Goal: Check status

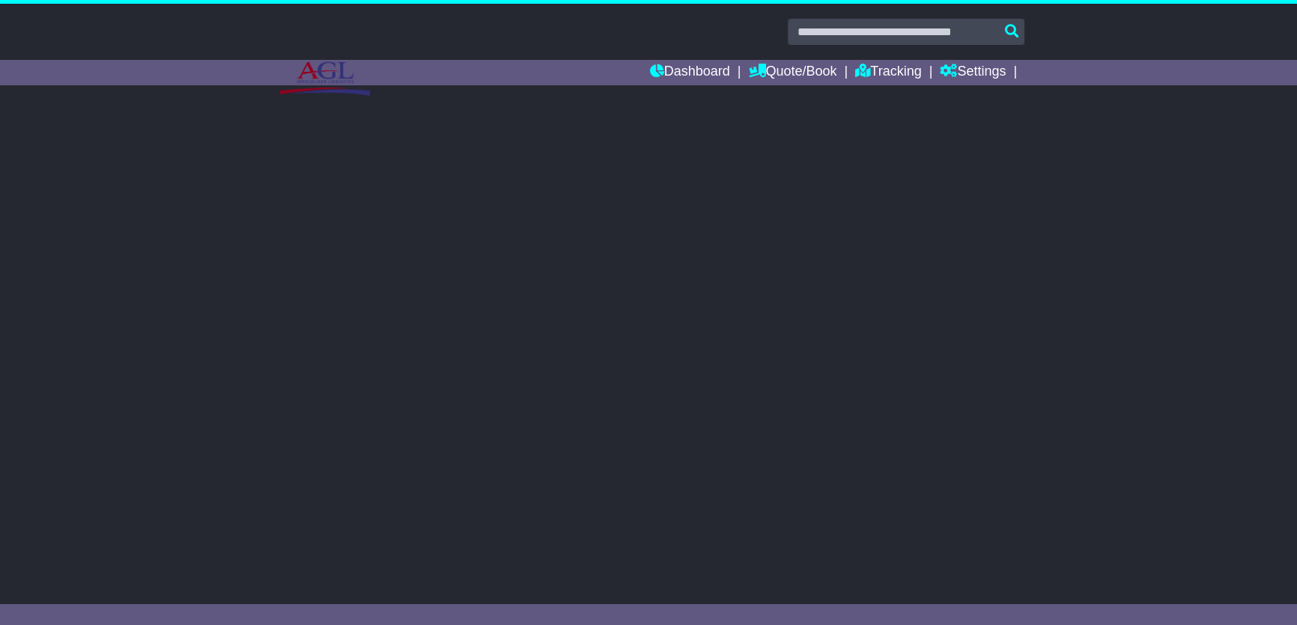
select select "**"
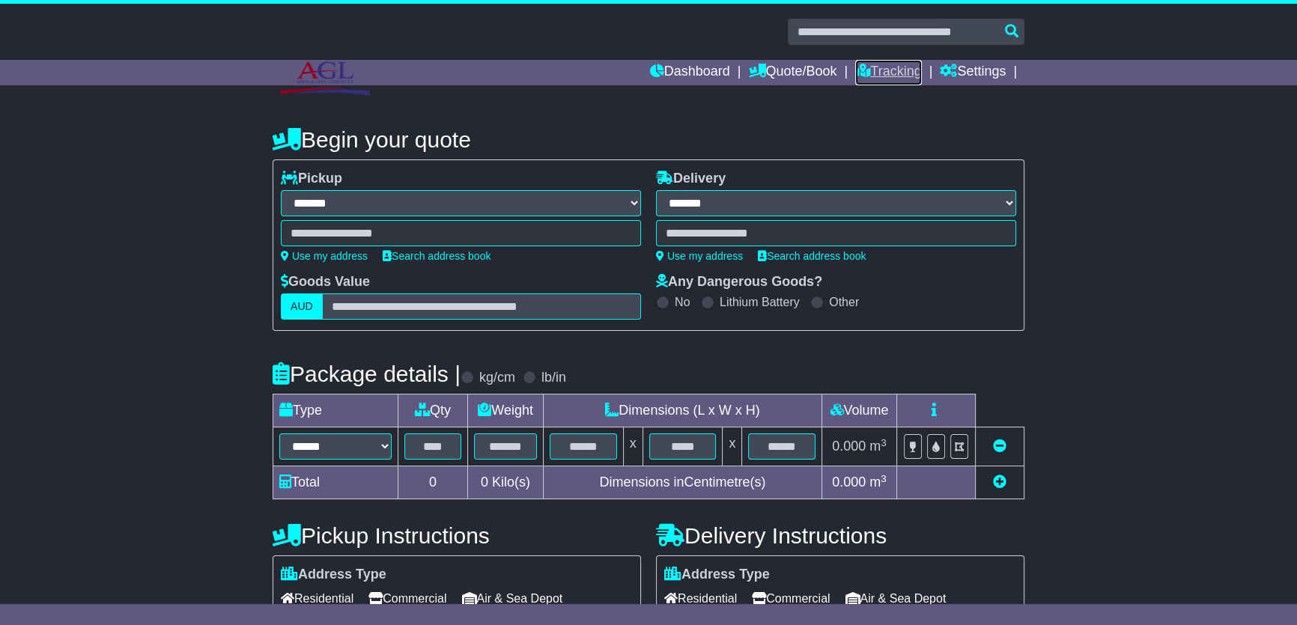
click at [901, 70] on link "Tracking" at bounding box center [888, 72] width 66 height 25
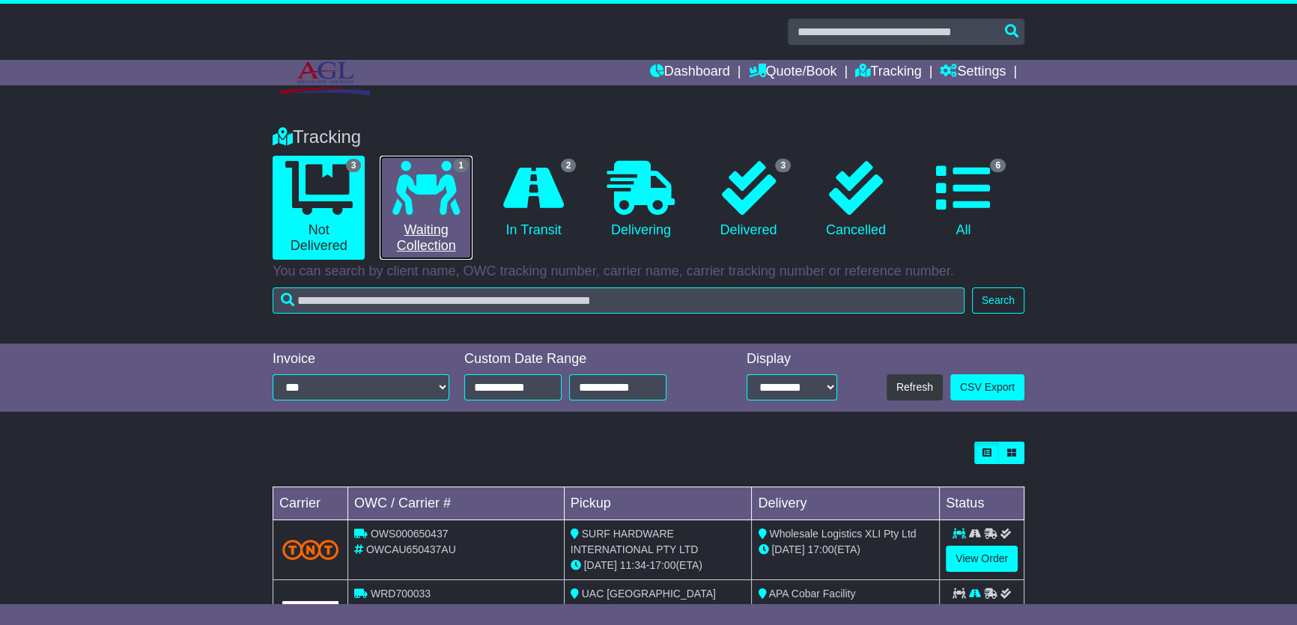
click at [410, 225] on link "1 Waiting Collection" at bounding box center [426, 208] width 92 height 104
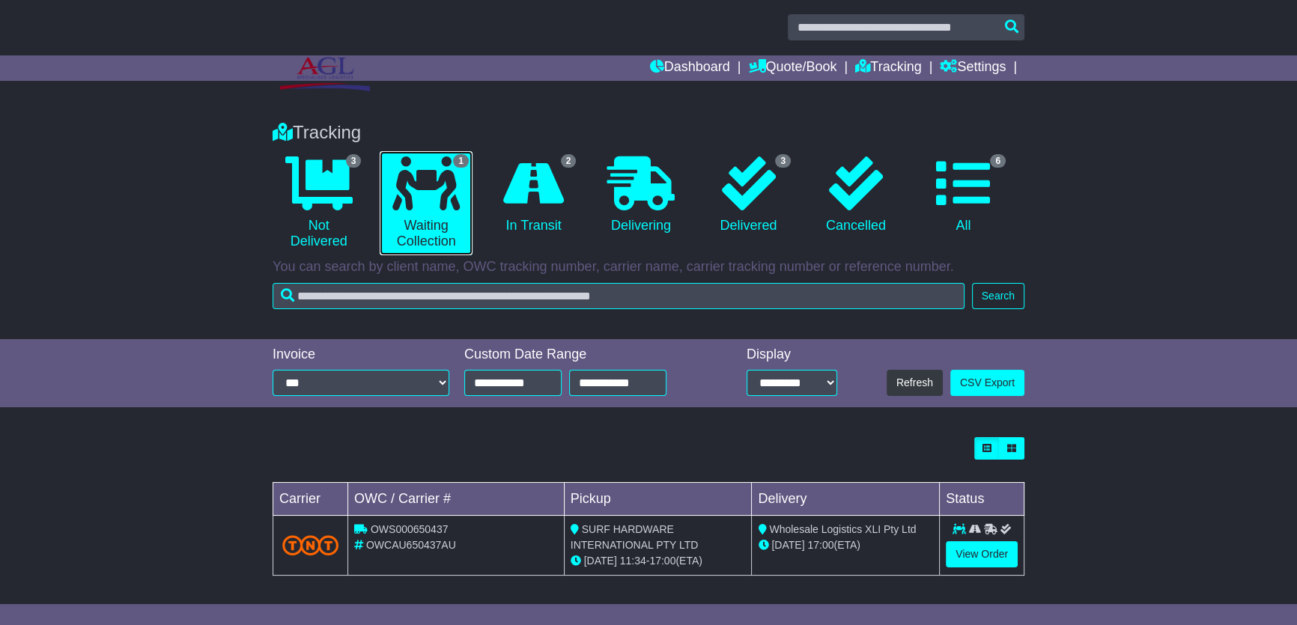
scroll to position [7, 0]
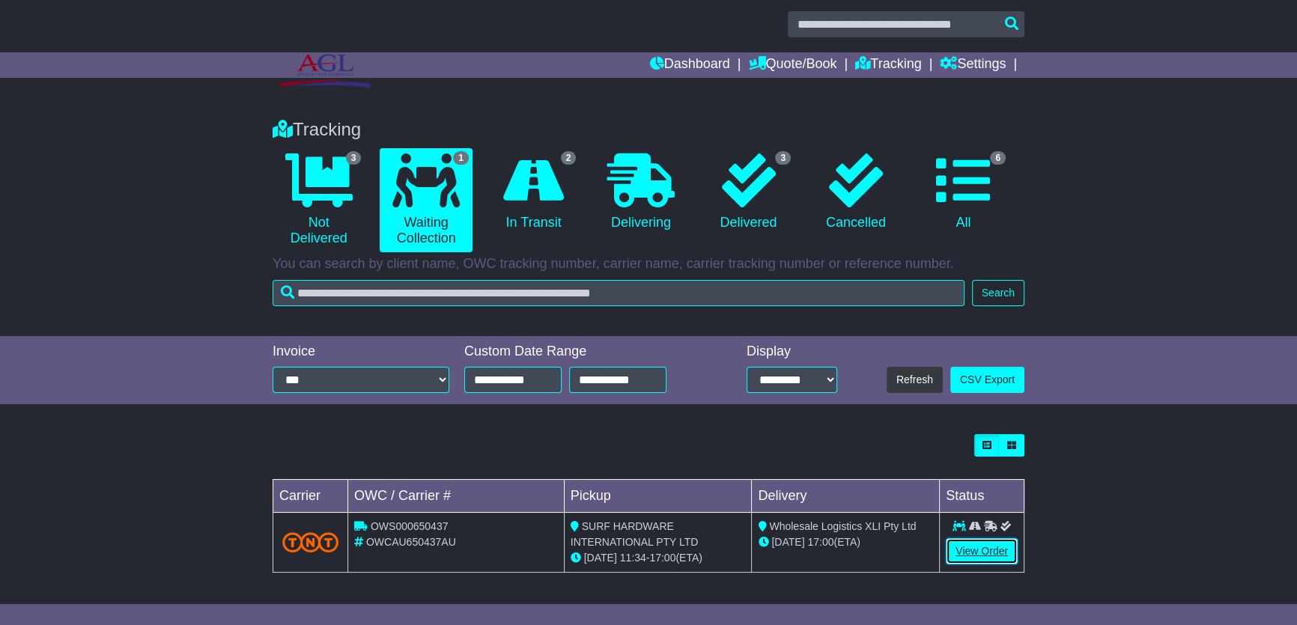
click at [958, 545] on link "View Order" at bounding box center [982, 552] width 72 height 26
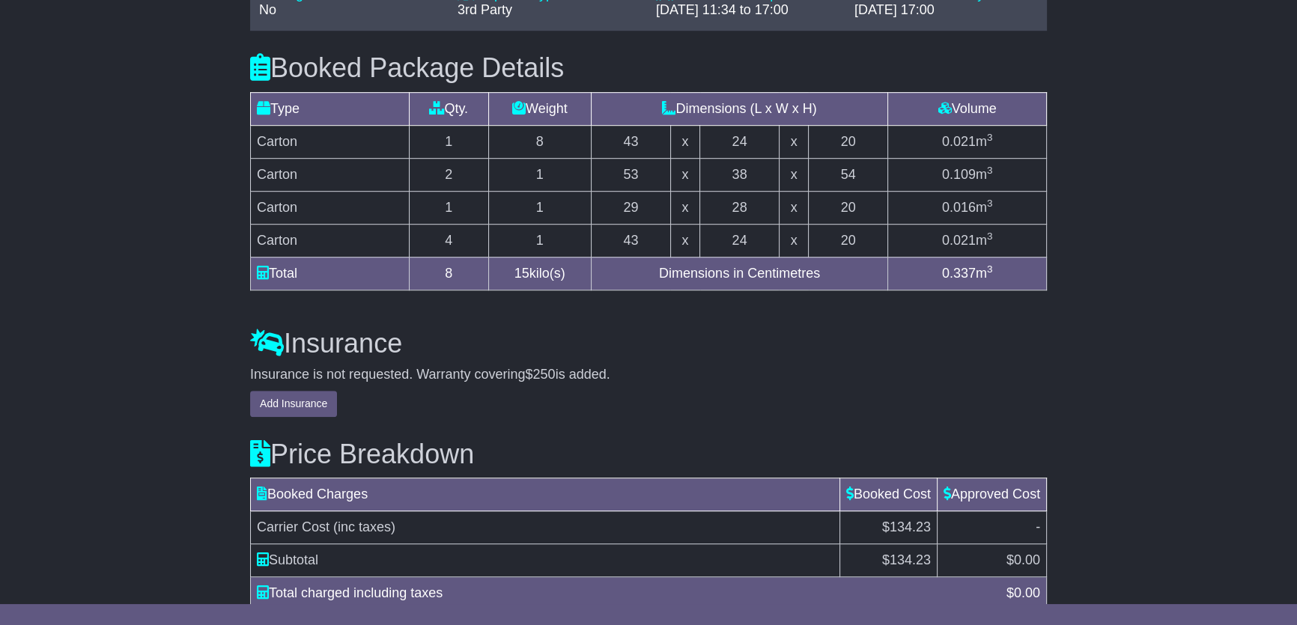
scroll to position [1254, 0]
